Goal: Task Accomplishment & Management: Manage account settings

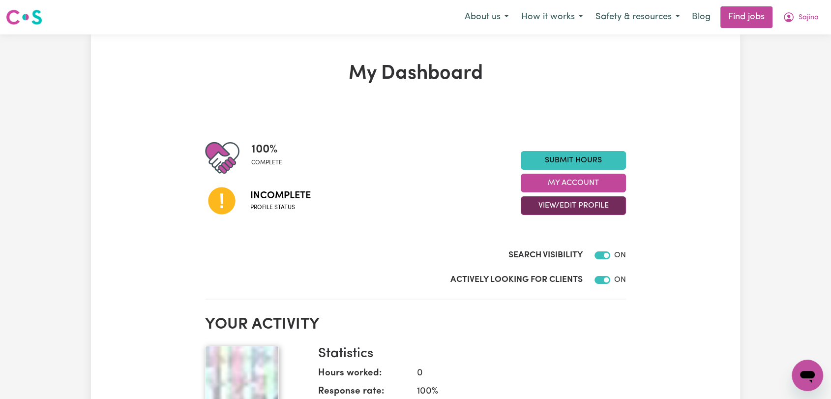
click at [562, 212] on button "View/Edit Profile" at bounding box center [573, 205] width 105 height 19
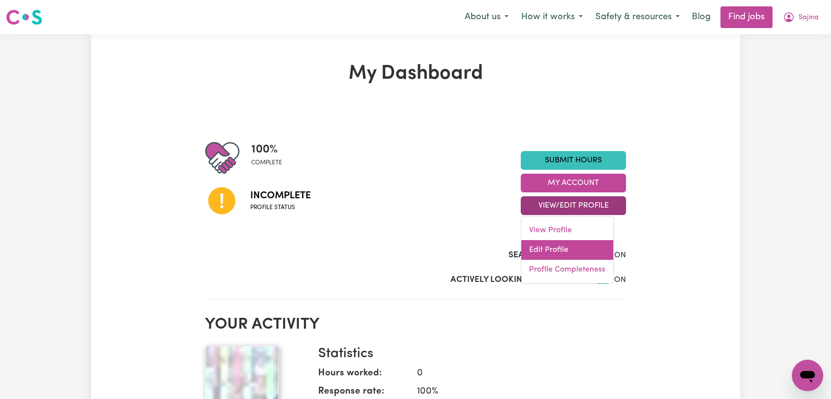
click at [567, 249] on link "Edit Profile" at bounding box center [567, 250] width 92 height 20
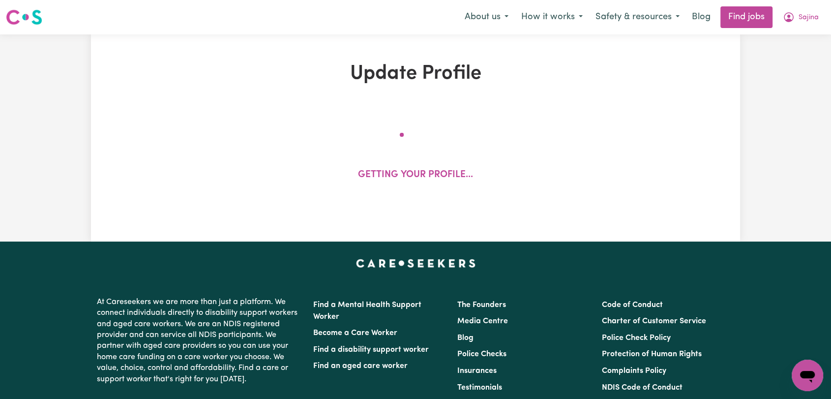
select select "[DEMOGRAPHIC_DATA]"
select select "Student Visa"
select select "Studying a healthcare related degree or qualification"
select select "38"
select select "48"
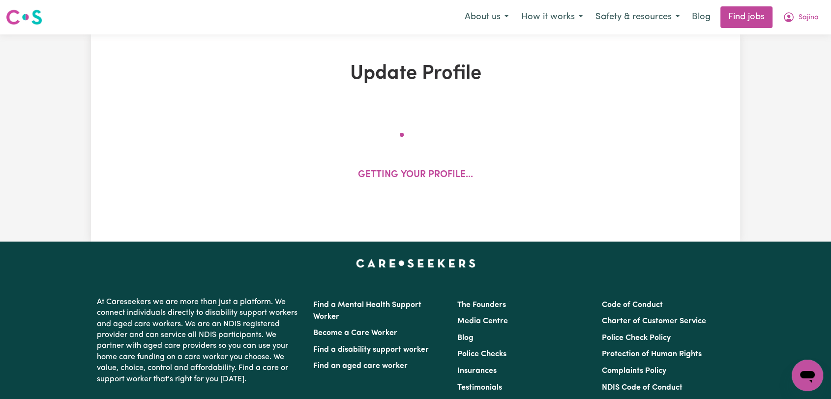
select select "53"
select select "64"
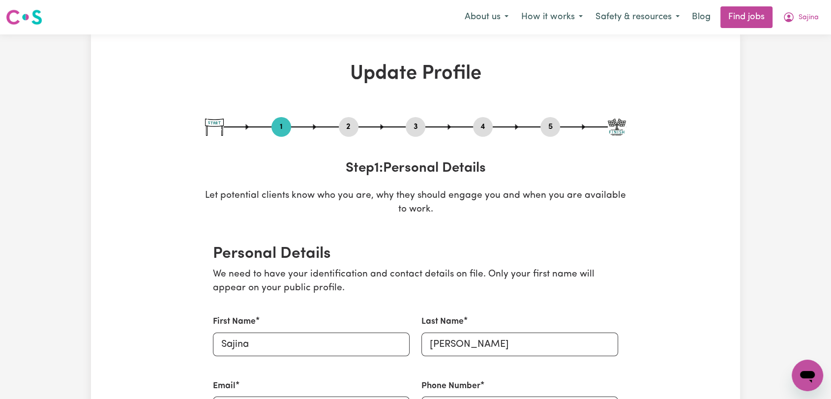
click at [485, 129] on button "4" at bounding box center [483, 127] width 20 height 13
